Goal: Task Accomplishment & Management: Use online tool/utility

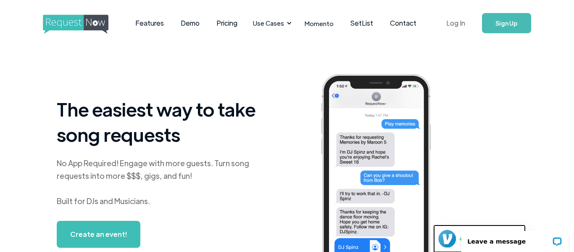
click at [451, 21] on link "Log In" at bounding box center [456, 22] width 36 height 29
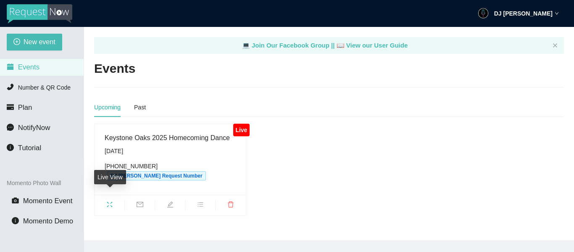
click at [116, 201] on span "fullscreen" at bounding box center [110, 205] width 30 height 9
